Goal: Information Seeking & Learning: Learn about a topic

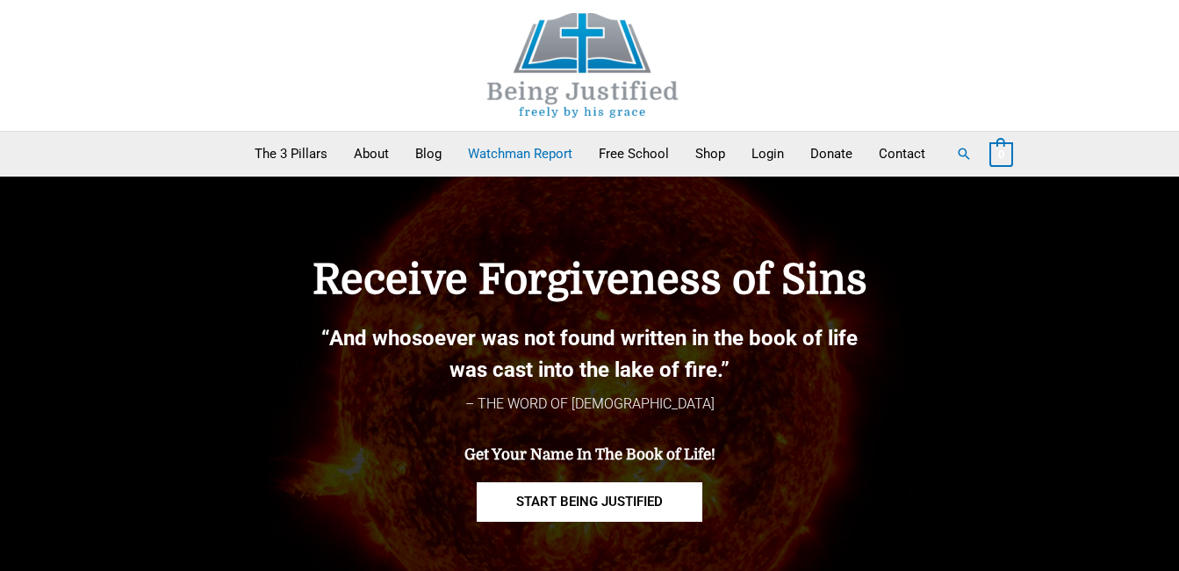
click at [511, 148] on link "Watchman Report" at bounding box center [520, 154] width 131 height 44
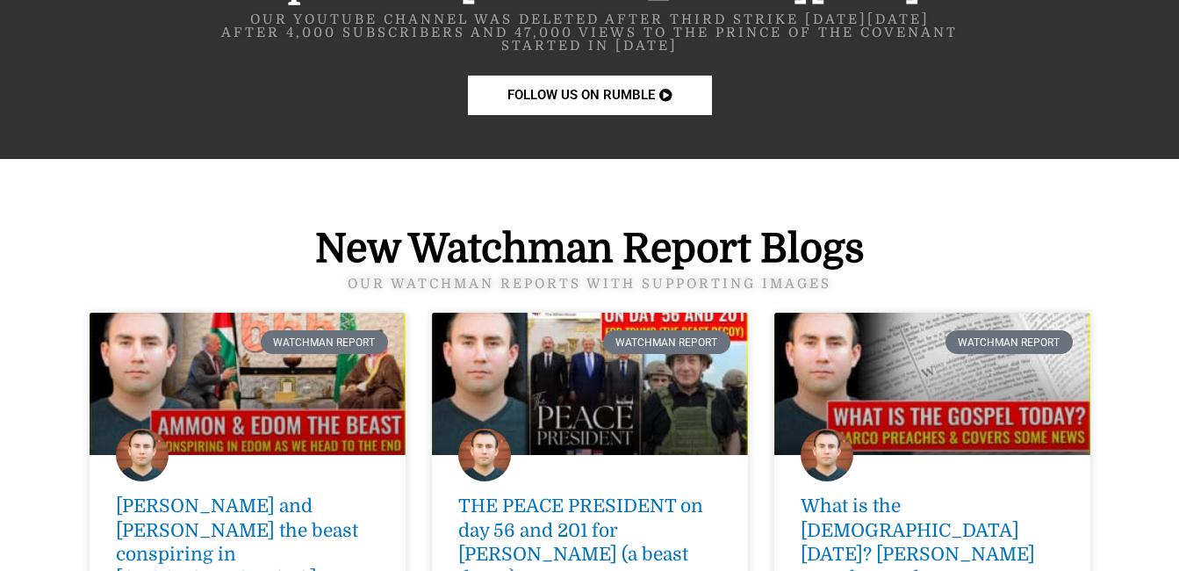
scroll to position [2329, 0]
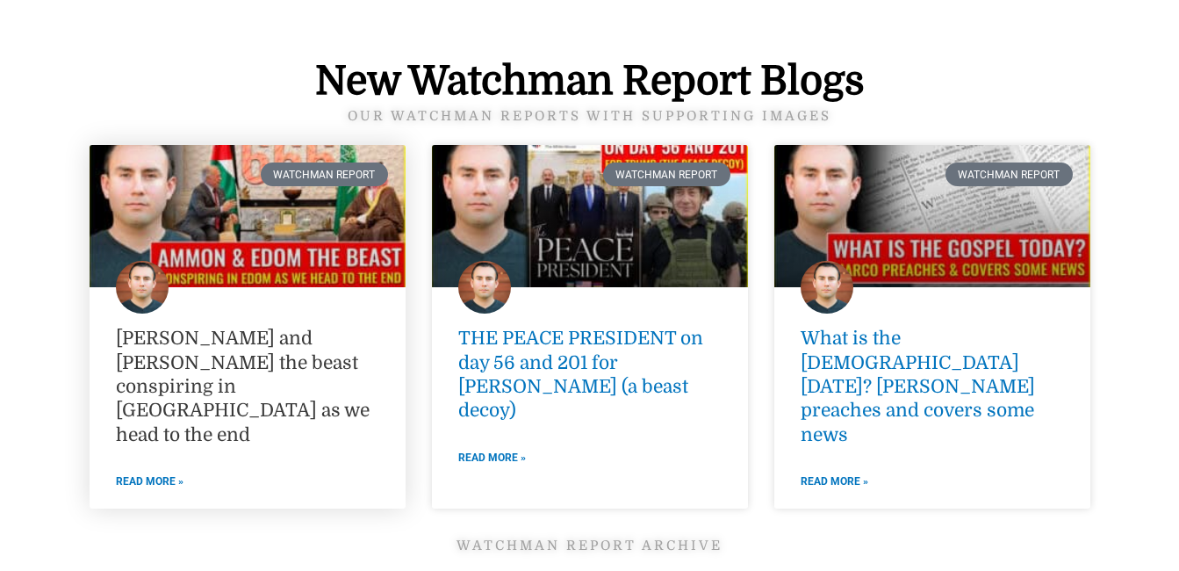
click at [300, 361] on link "[PERSON_NAME] and [PERSON_NAME] the beast conspiring in [GEOGRAPHIC_DATA] as we…" at bounding box center [243, 386] width 254 height 117
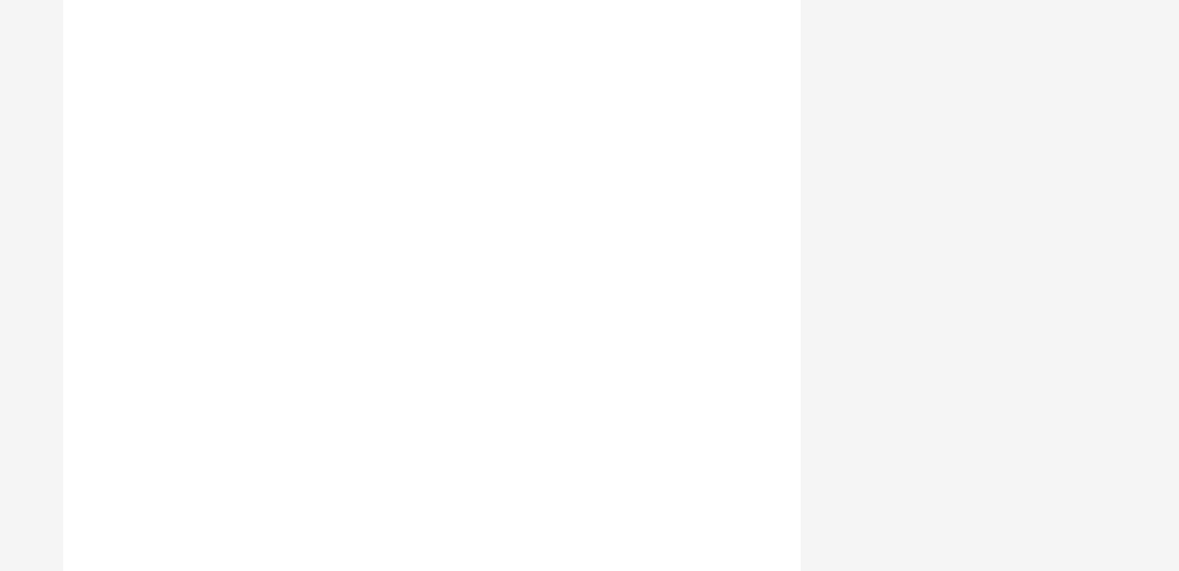
scroll to position [3621, 0]
